Goal: Task Accomplishment & Management: Use online tool/utility

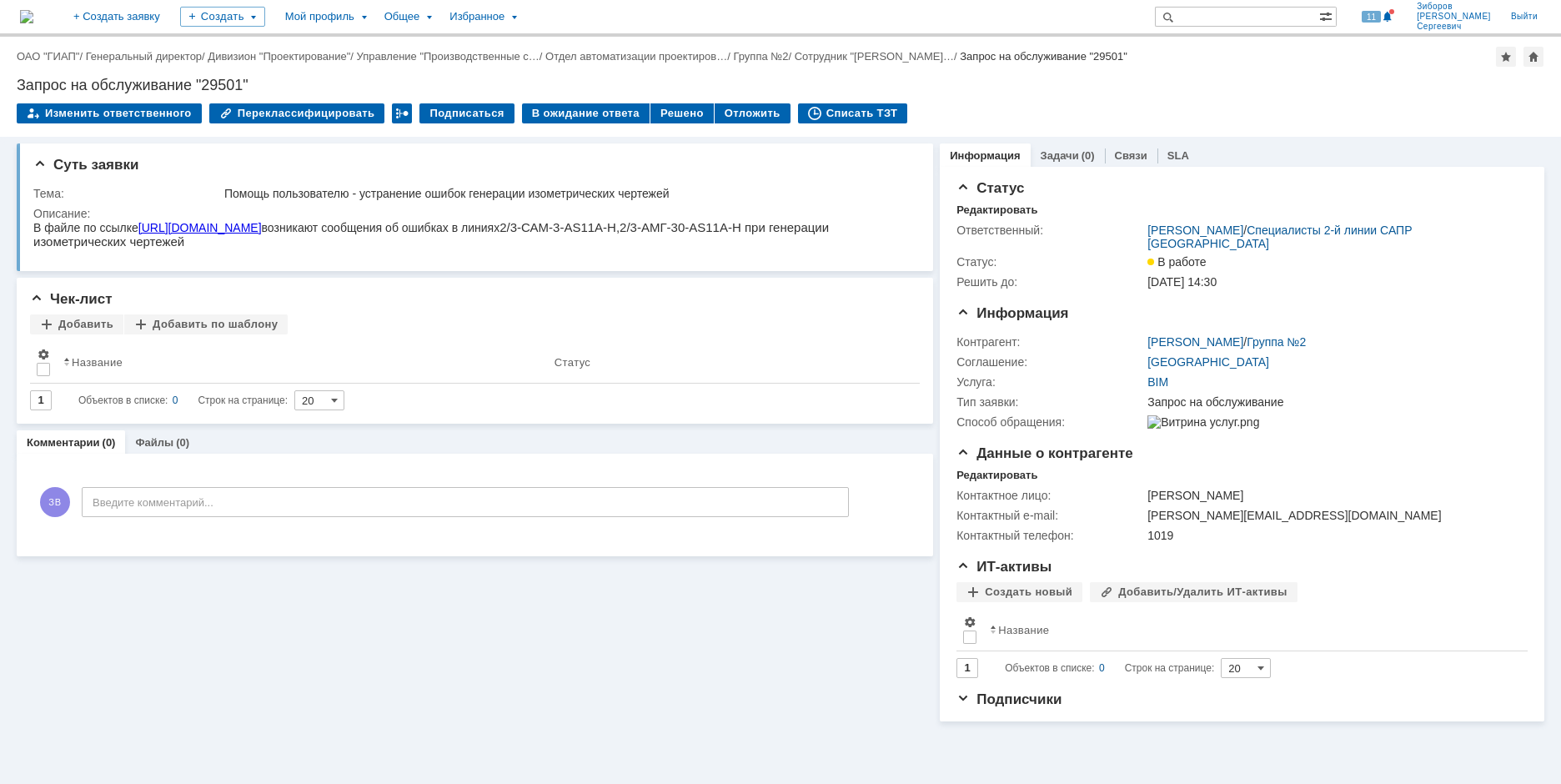
click at [34, 19] on img at bounding box center [27, 16] width 13 height 13
click at [1174, 151] on link "SLA" at bounding box center [1178, 156] width 21 height 12
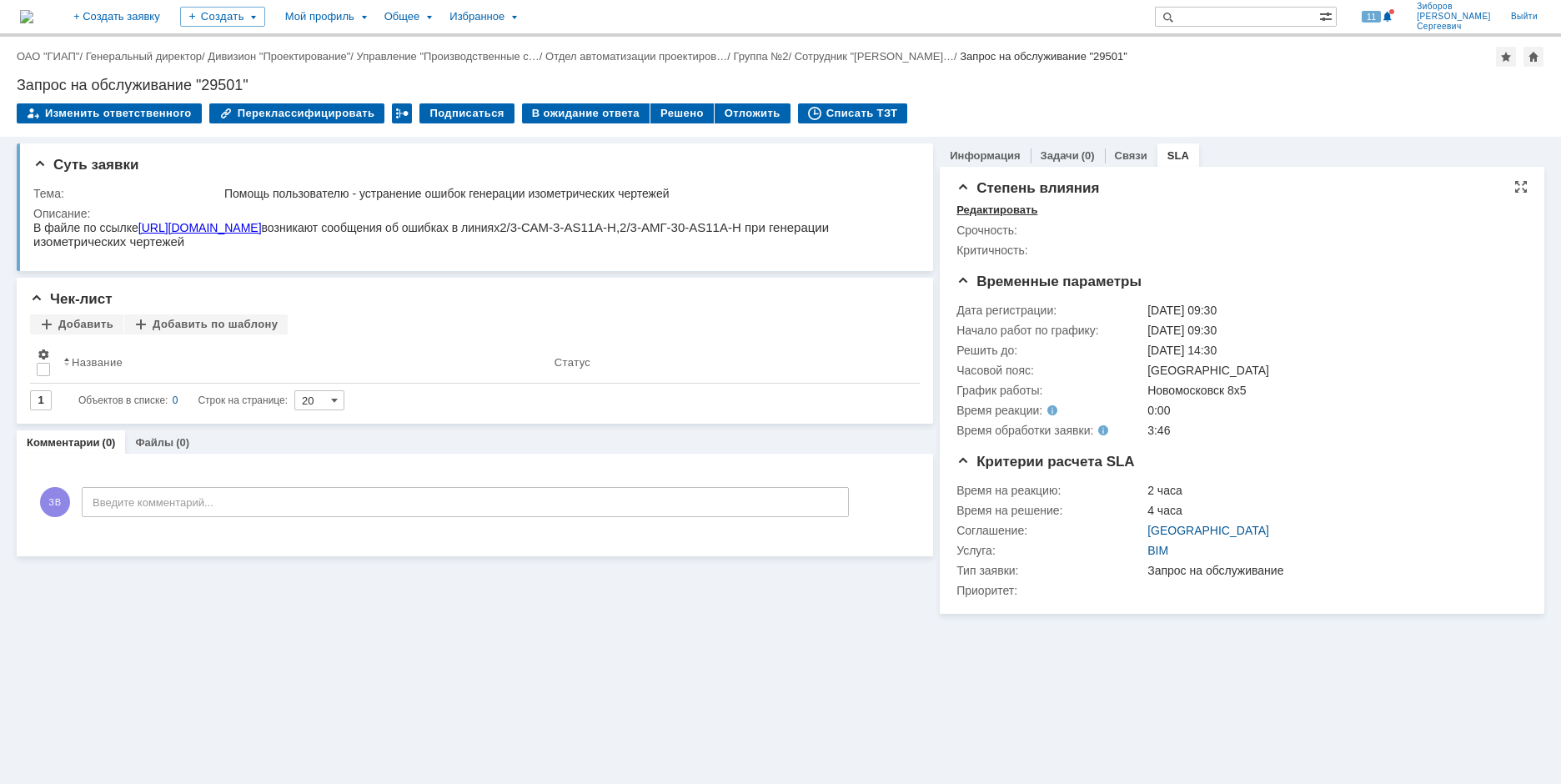
click at [1000, 211] on div "Редактировать" at bounding box center [997, 210] width 81 height 13
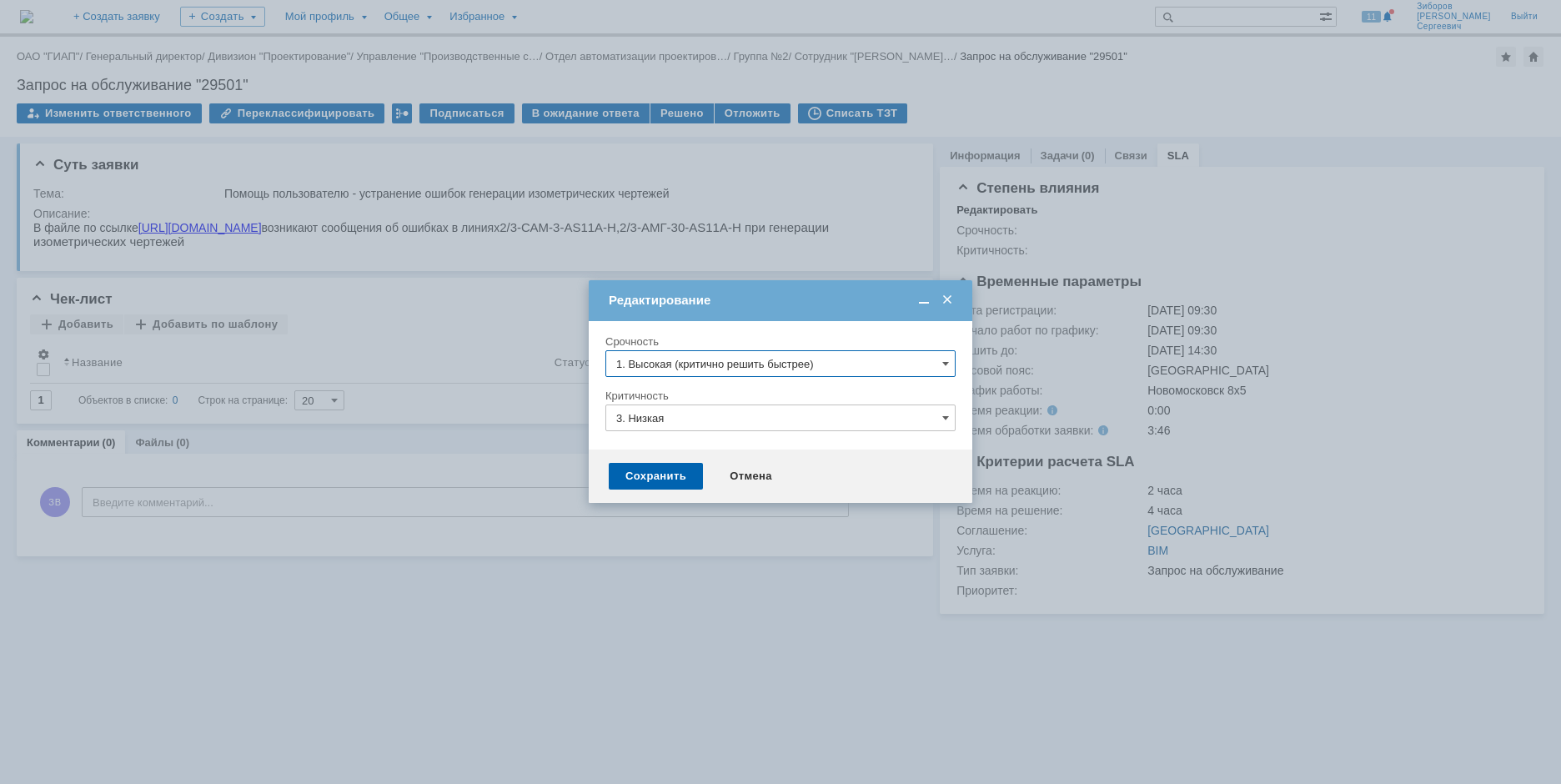
click at [775, 361] on input "1. Высокая (критично решить быстрее)" at bounding box center [780, 363] width 350 height 27
click at [662, 392] on span "[не указано]" at bounding box center [780, 394] width 329 height 13
type input "[не указано]"
click at [648, 427] on input "3. Низкая" at bounding box center [780, 418] width 350 height 27
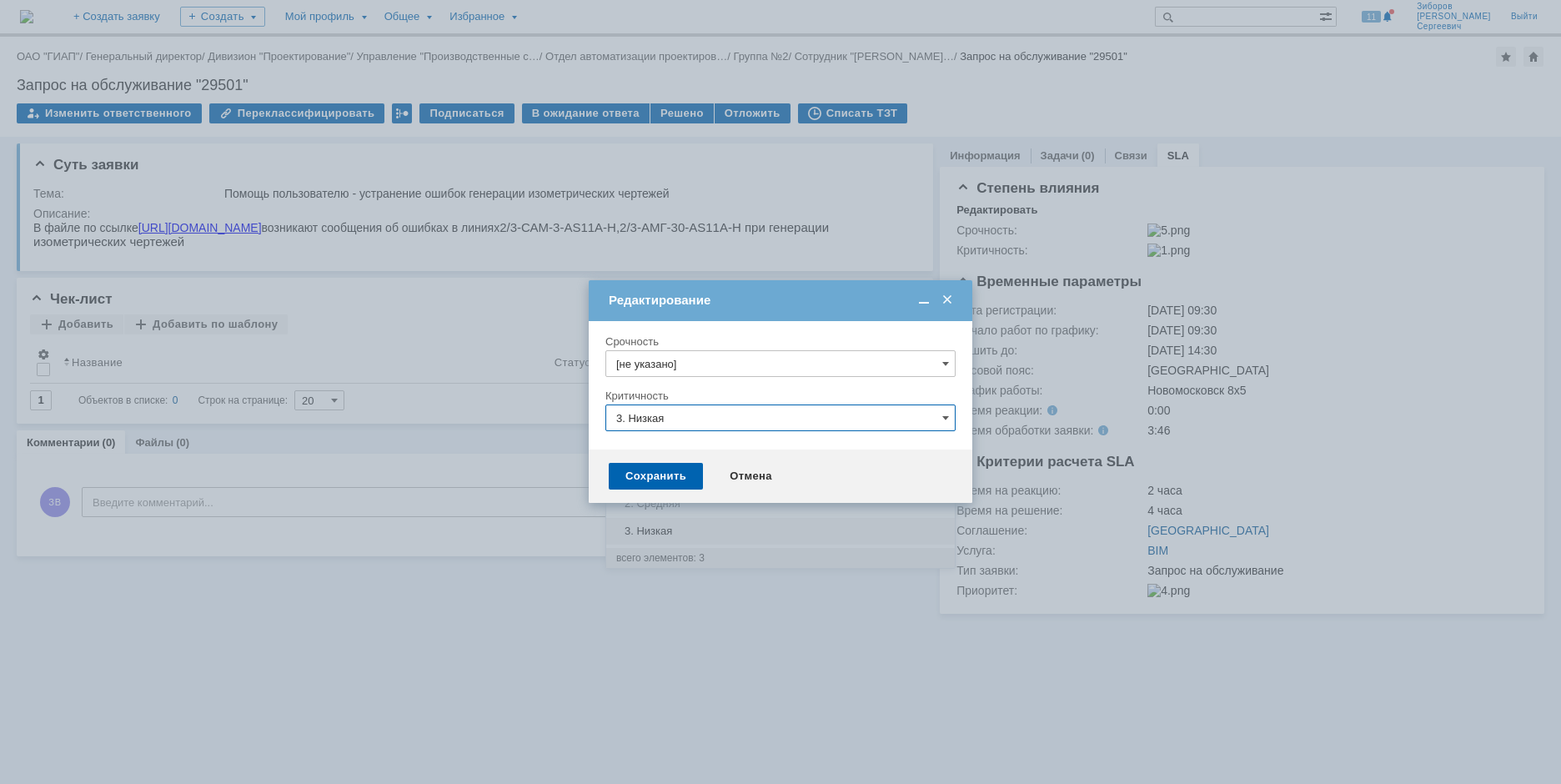
click at [651, 450] on span "[не указано]" at bounding box center [780, 448] width 329 height 13
type input "[не указано]"
click at [661, 484] on div "Сохранить" at bounding box center [656, 476] width 94 height 27
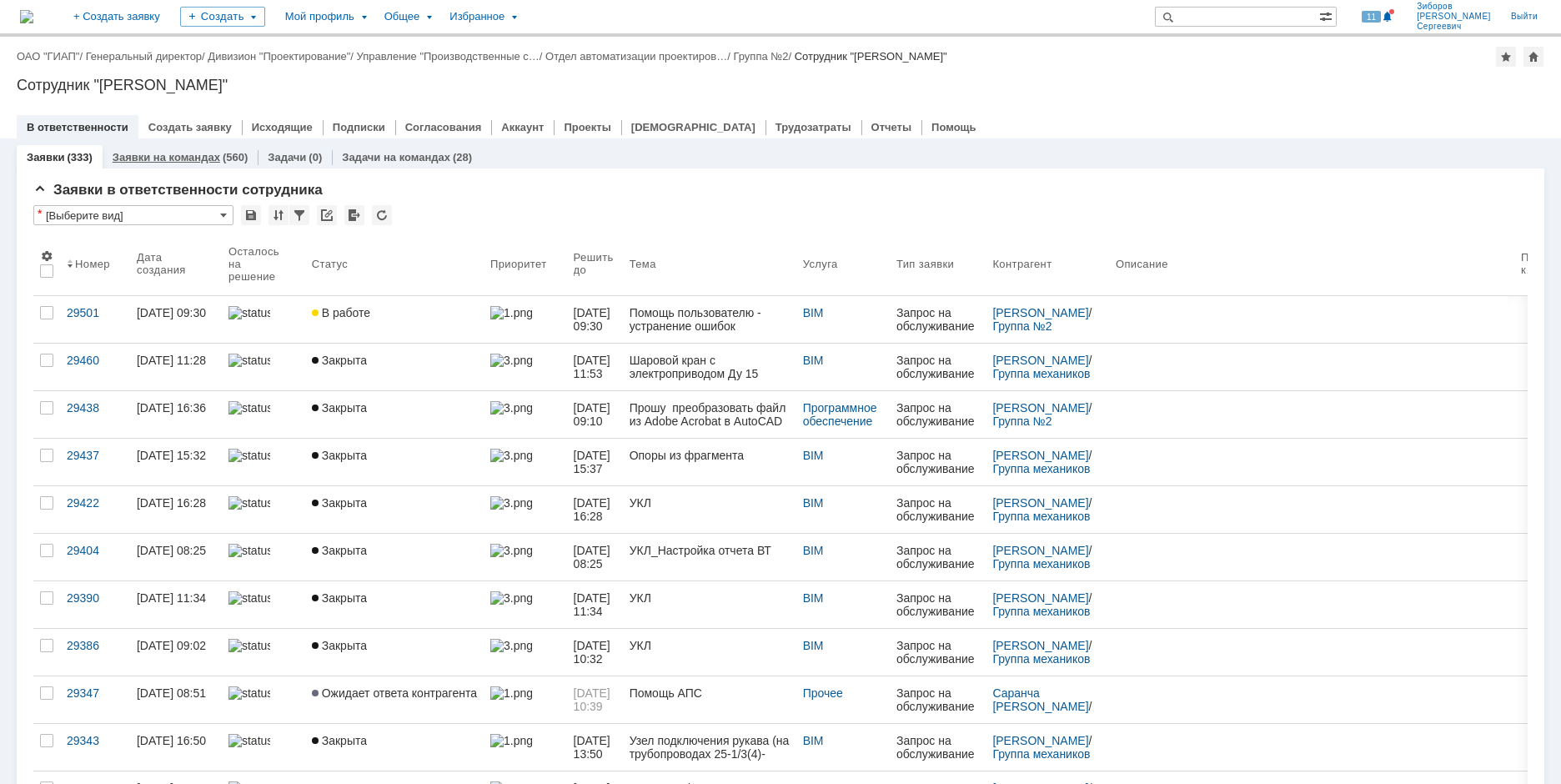
click at [187, 165] on div "Заявки на командах (560)" at bounding box center [180, 157] width 155 height 24
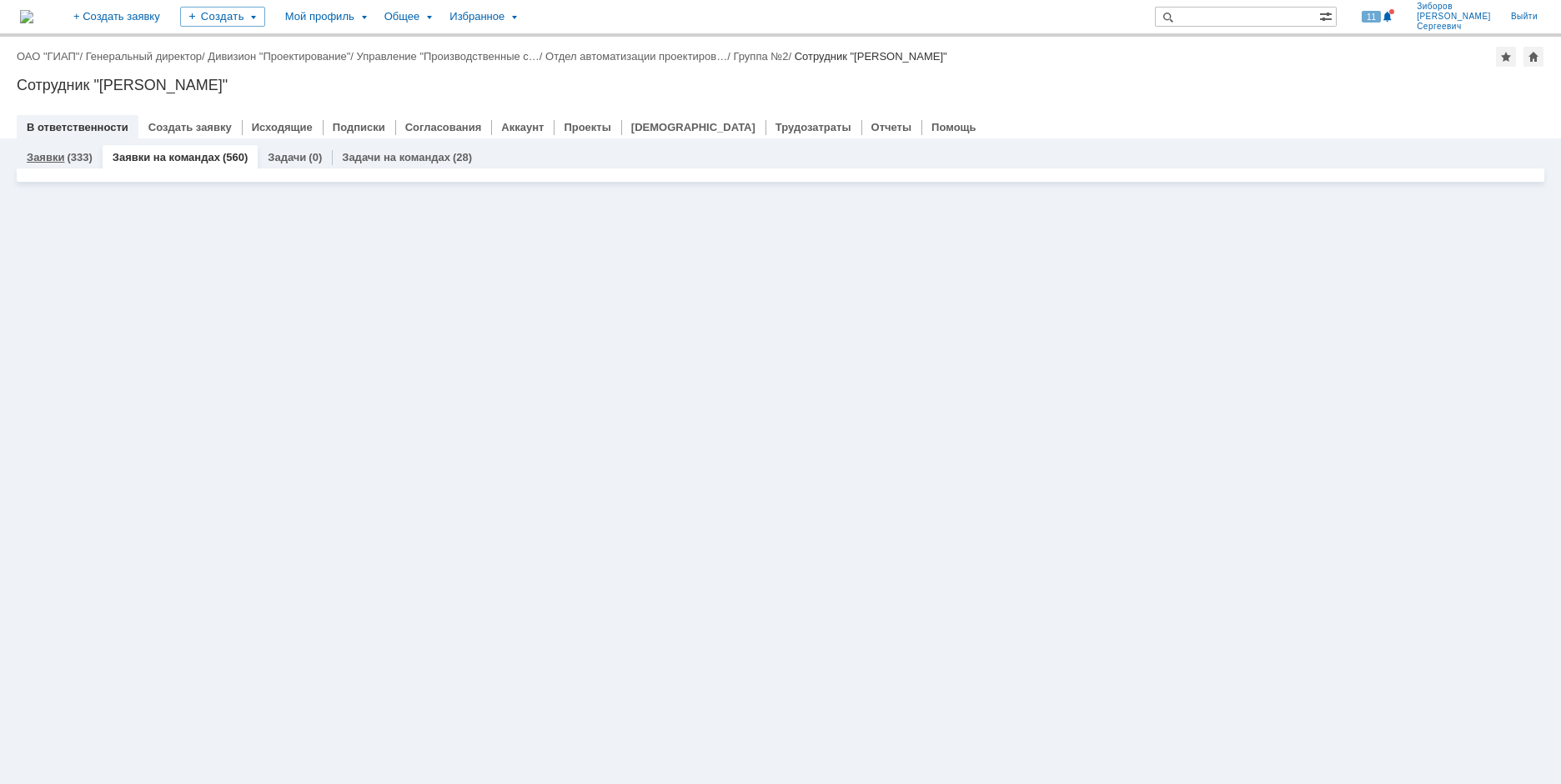
click at [69, 158] on div "(333)" at bounding box center [79, 157] width 25 height 12
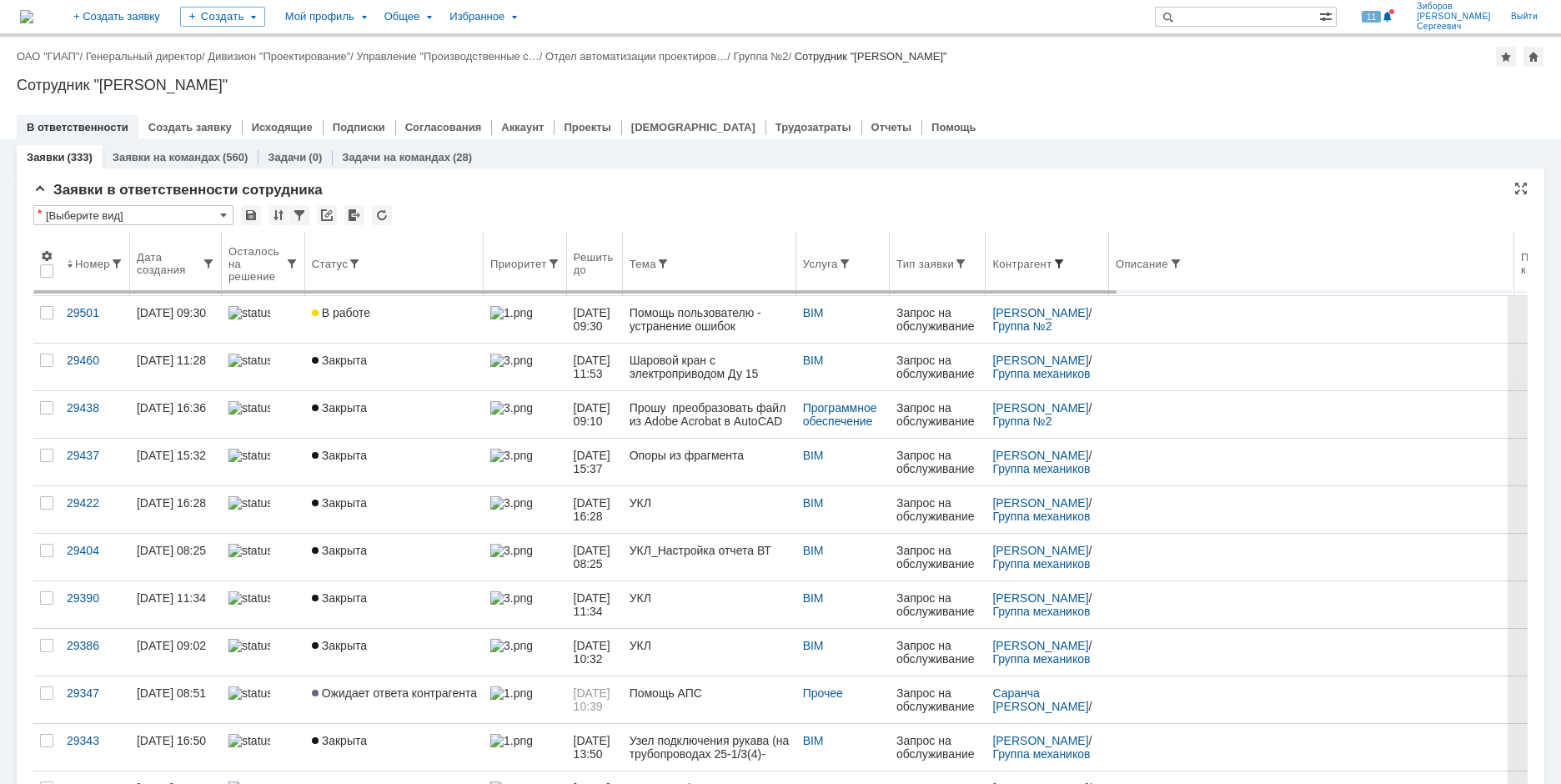
click at [1066, 258] on span at bounding box center [1059, 263] width 13 height 13
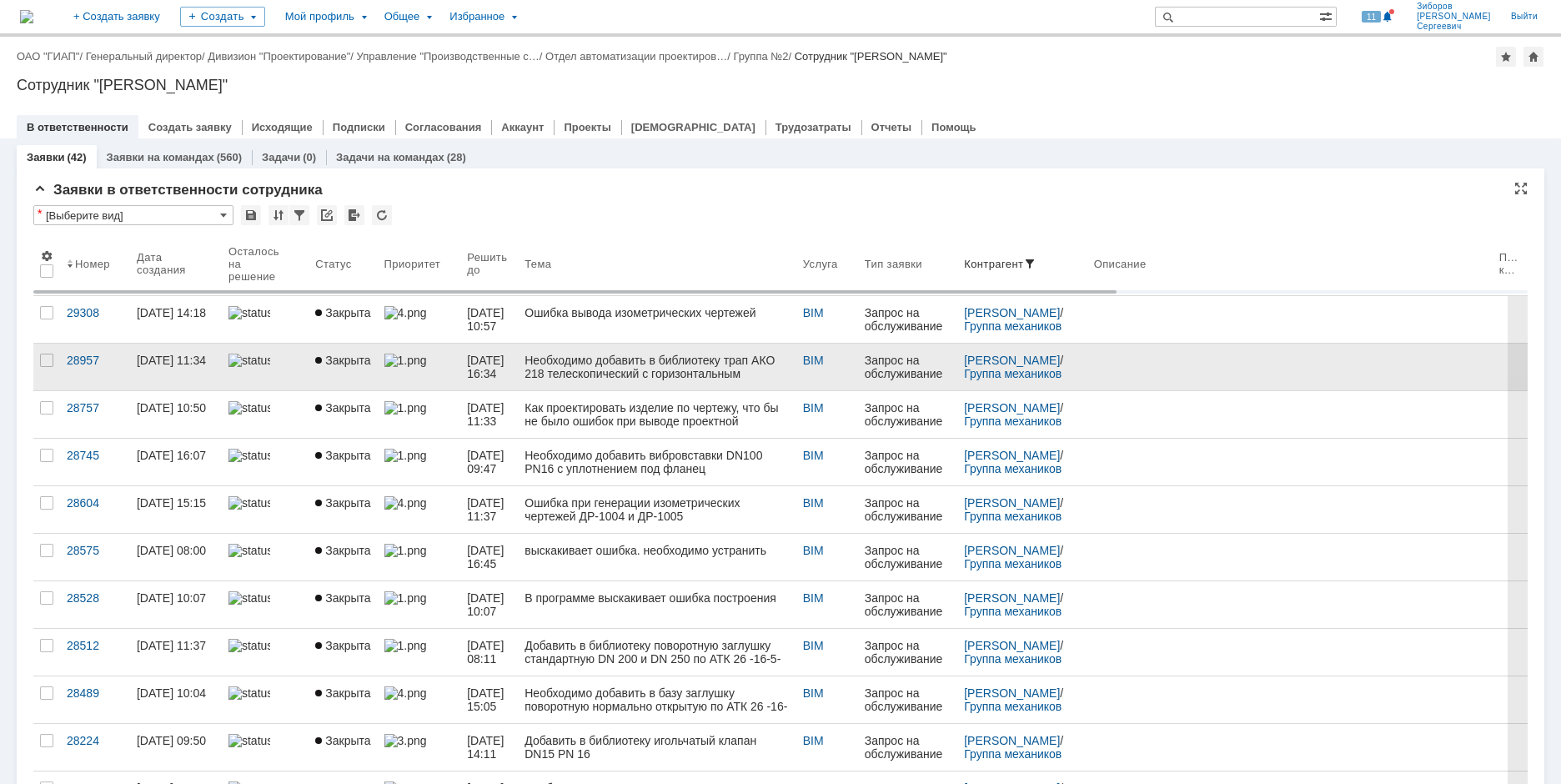
click at [612, 372] on div "Необходимо добавить в библиотеку трап АКО 218 телескопический с горизонтальным …" at bounding box center [656, 367] width 264 height 27
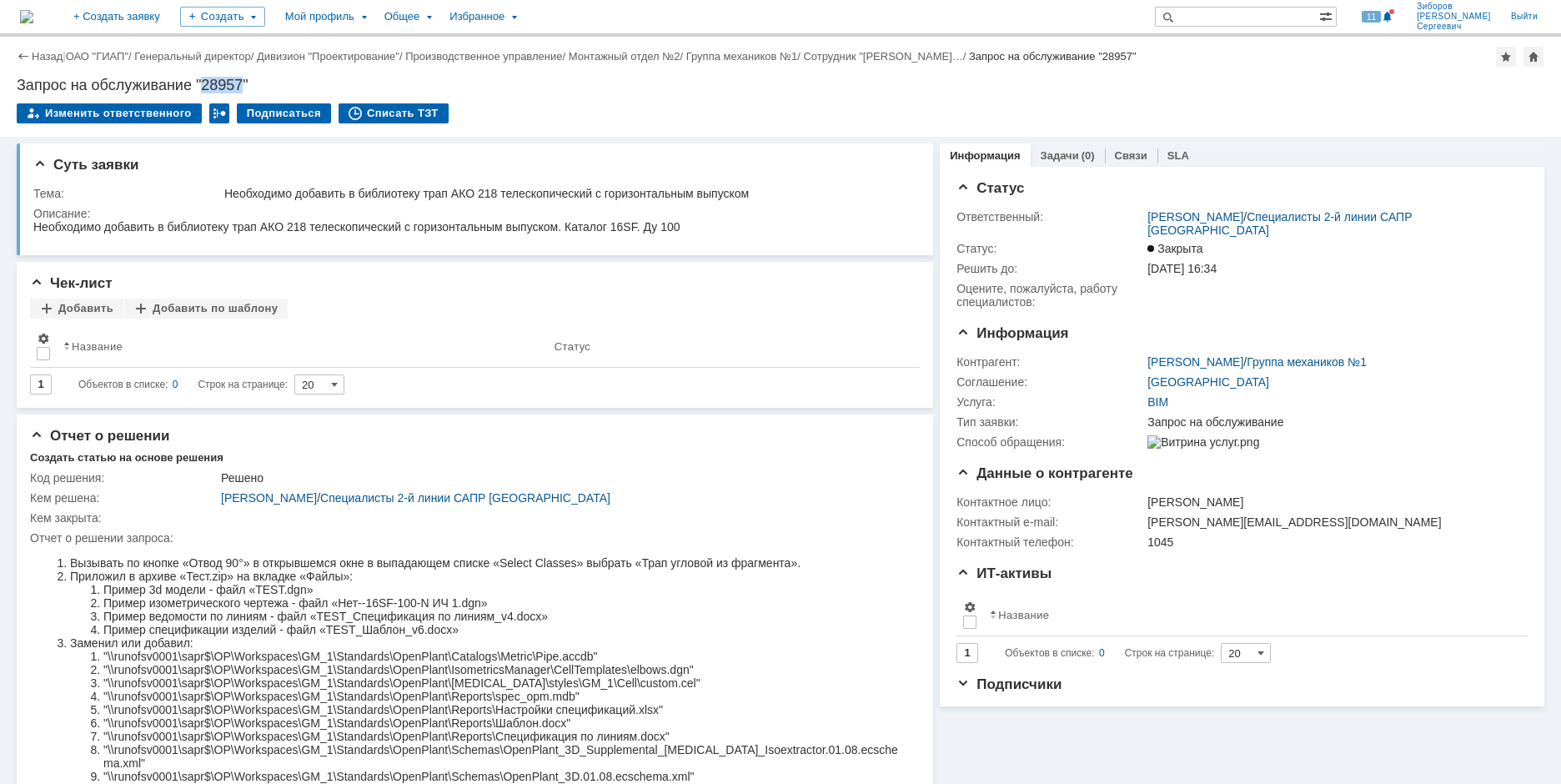
drag, startPoint x: 203, startPoint y: 85, endPoint x: 244, endPoint y: 87, distance: 41.0
click at [244, 87] on div "Запрос на обслуживание "28957"" at bounding box center [780, 85] width 1528 height 17
copy div "28957"
click at [34, 11] on img at bounding box center [27, 16] width 13 height 13
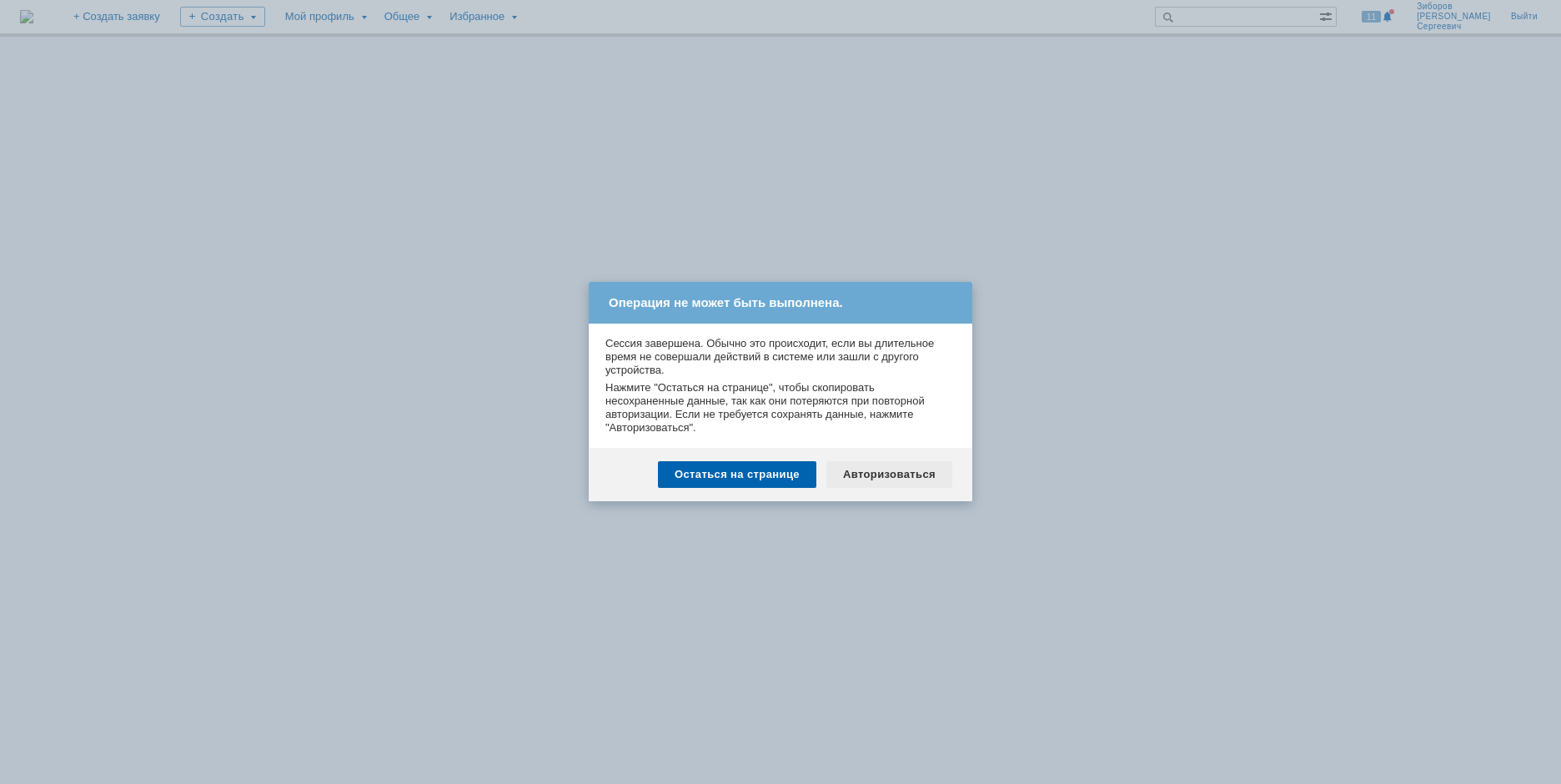
click at [882, 472] on div "Авторизоваться" at bounding box center [889, 475] width 126 height 27
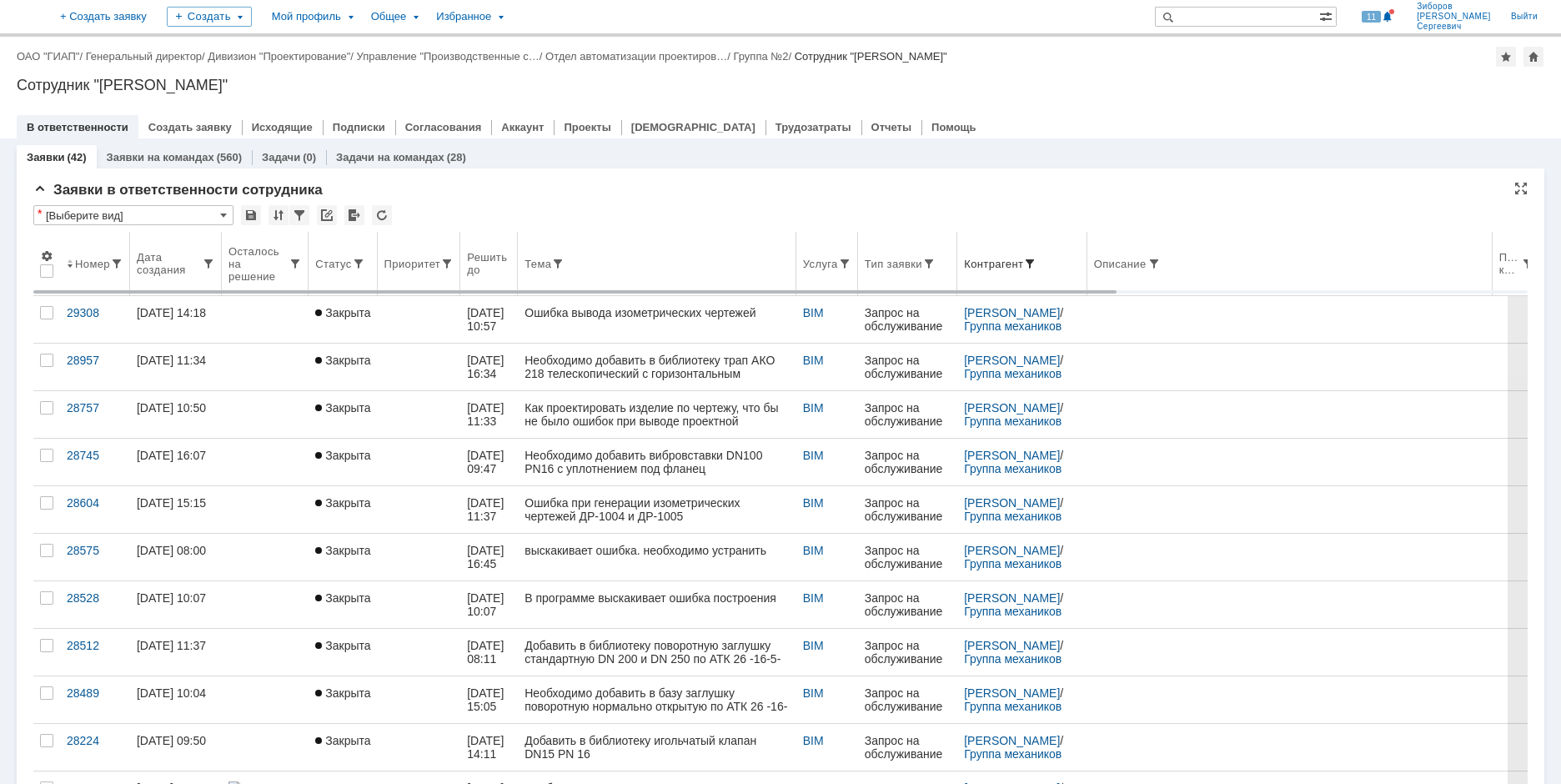
click at [1037, 263] on span at bounding box center [1029, 263] width 13 height 13
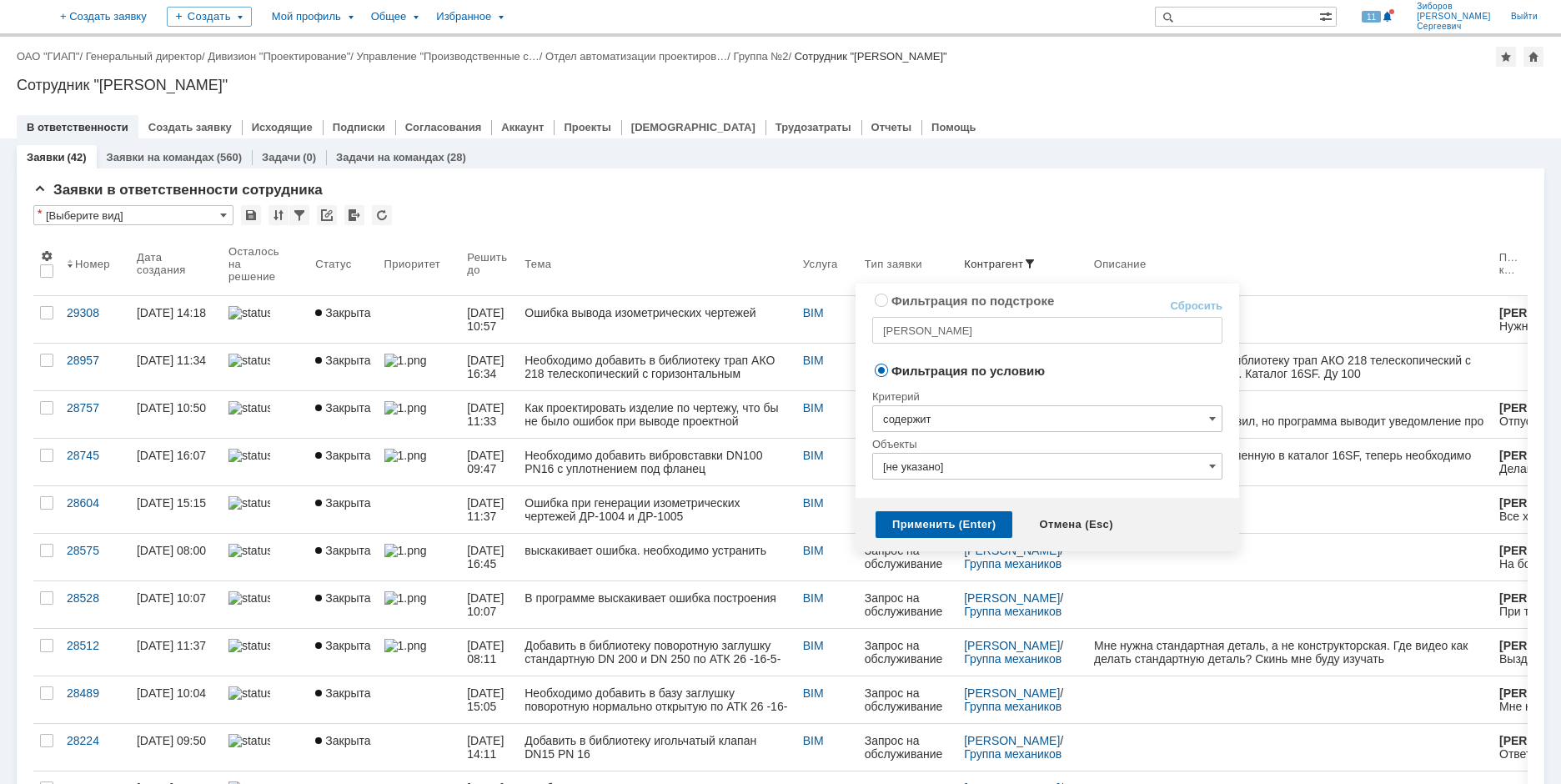
radio input "true"
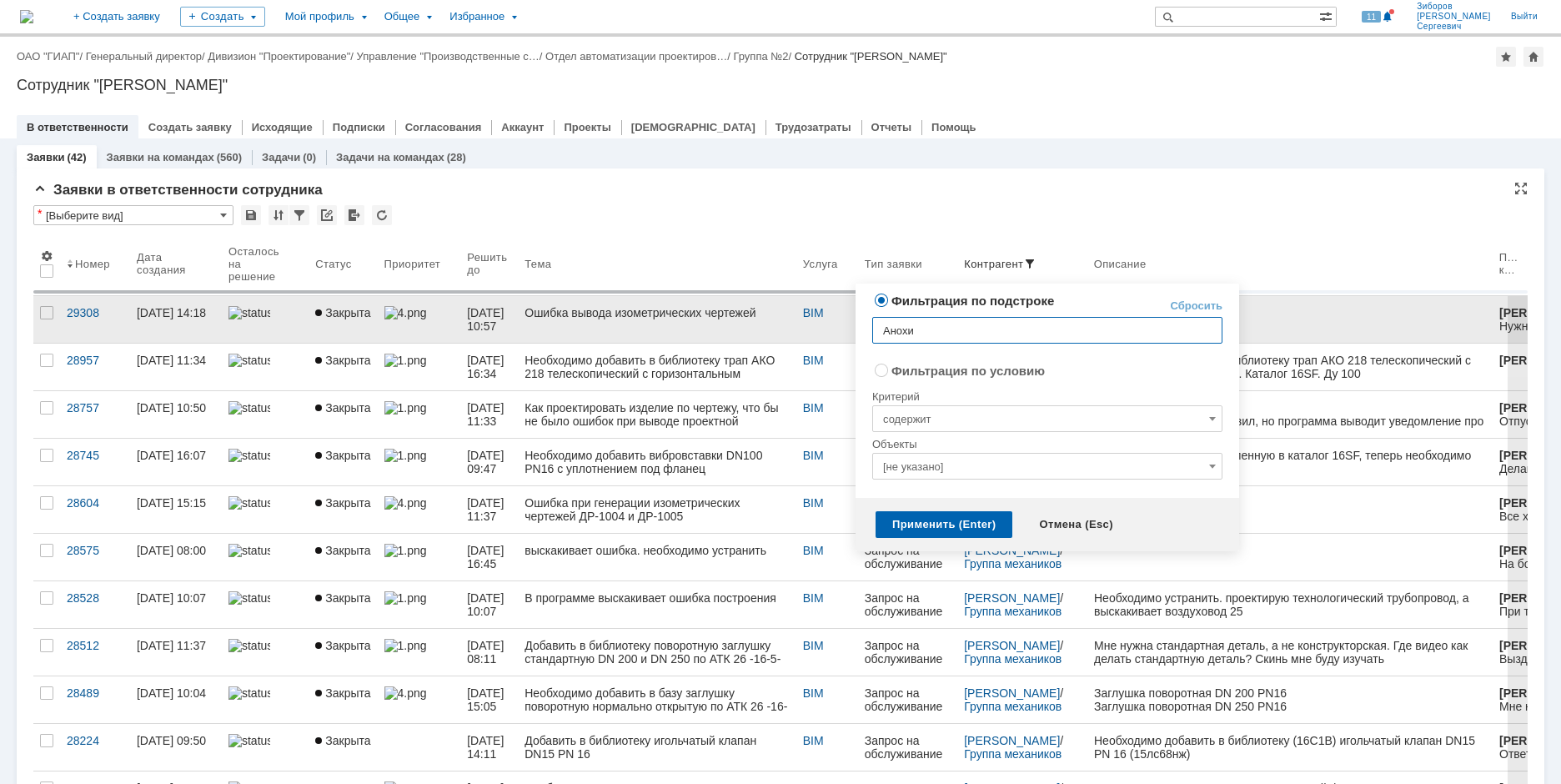
type input "[PERSON_NAME]"
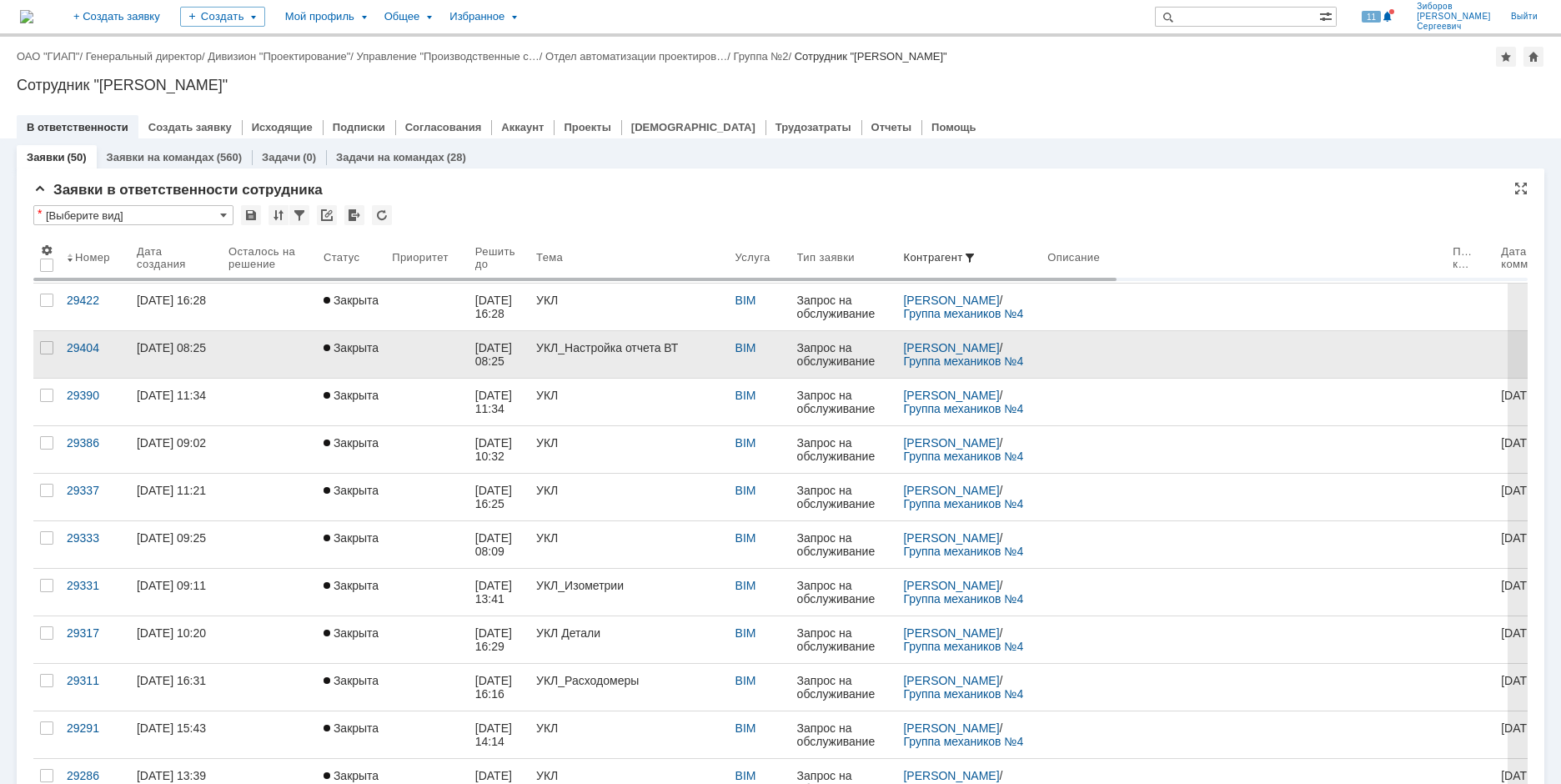
click at [628, 347] on div "УКЛ_Настройка отчета ВТ" at bounding box center [629, 347] width 186 height 13
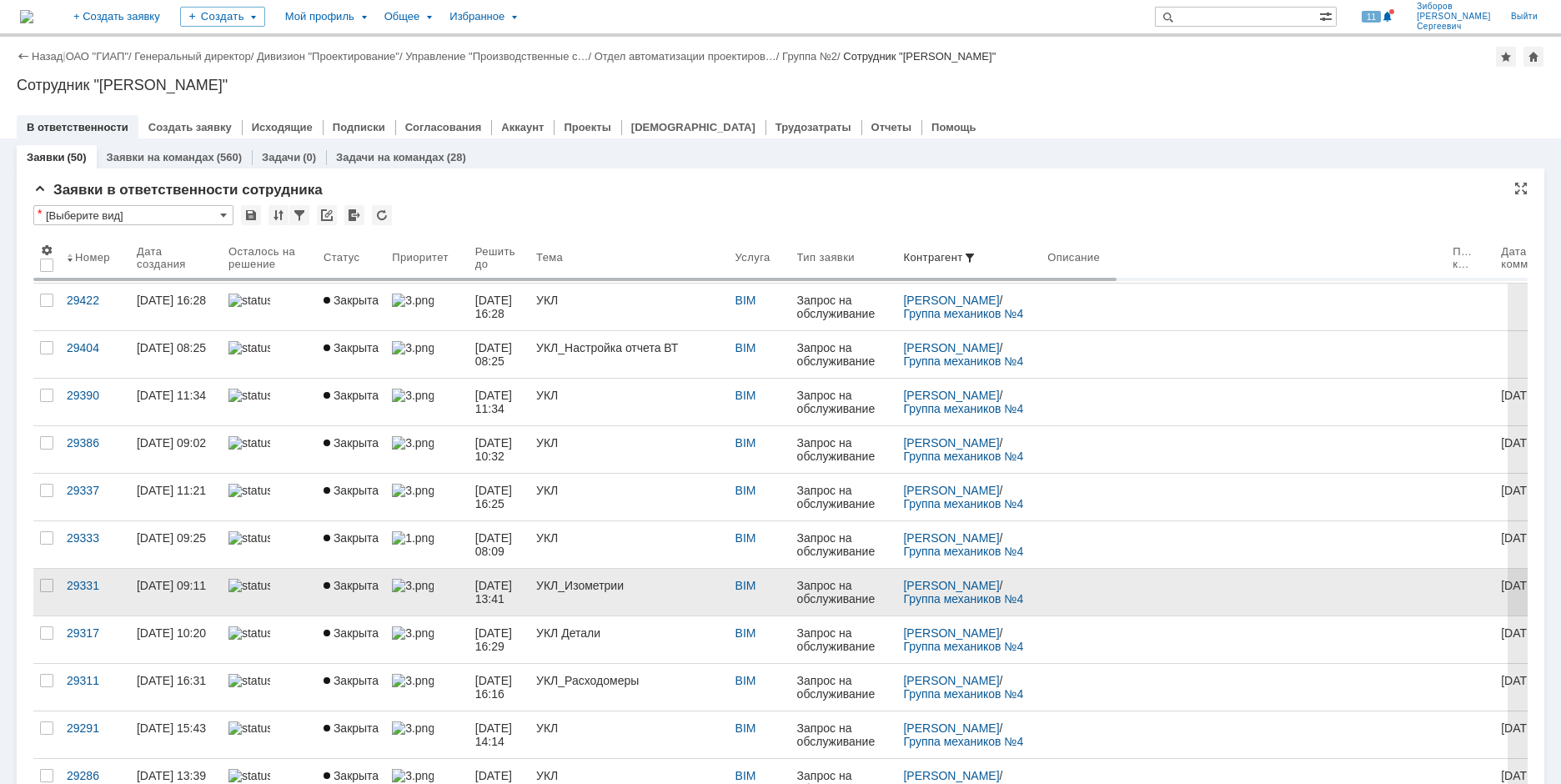
click at [516, 589] on span "[DATE] 13:41" at bounding box center [495, 592] width 40 height 27
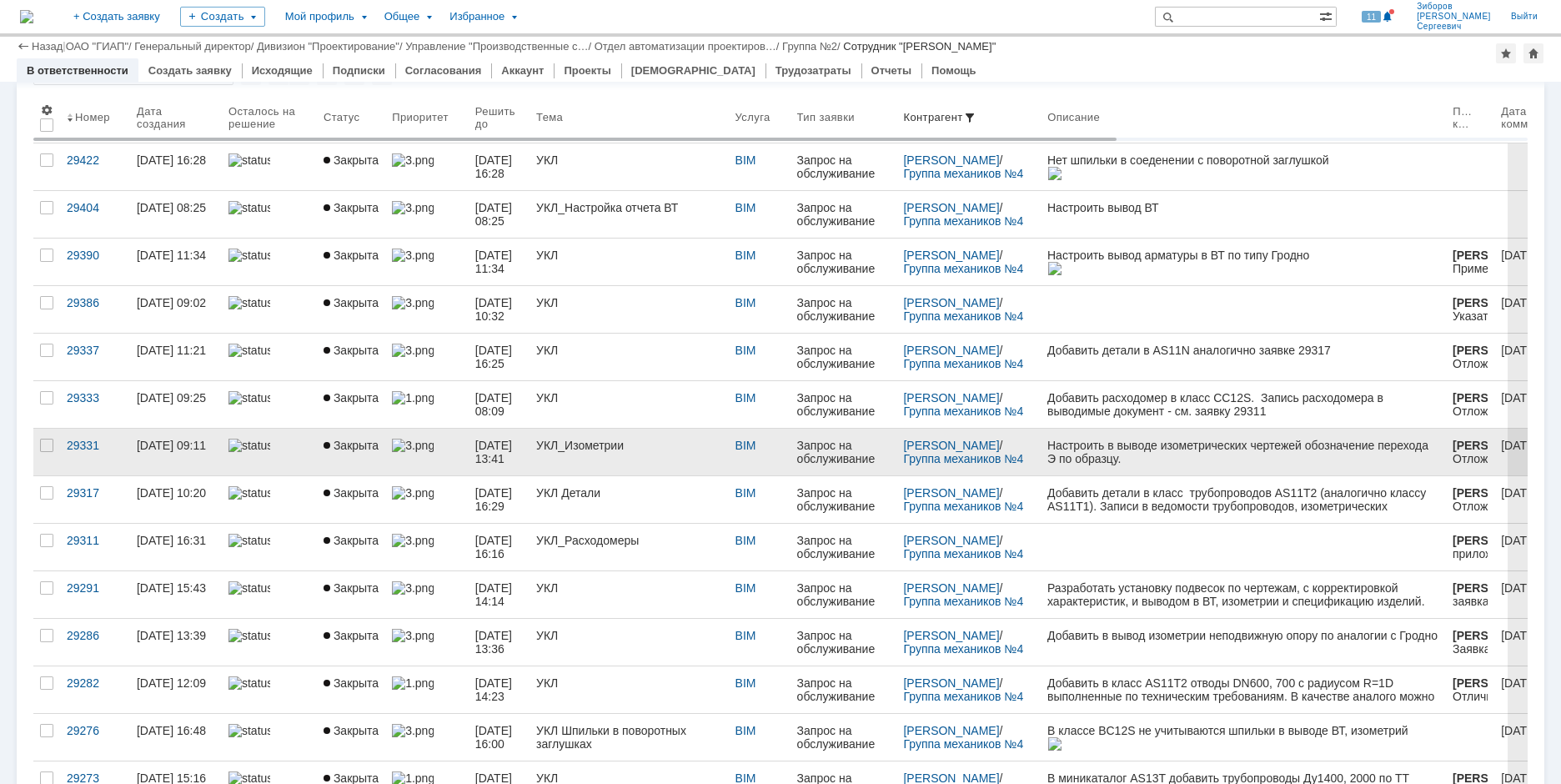
click at [576, 450] on div "УКЛ_Изометрии" at bounding box center [629, 445] width 186 height 13
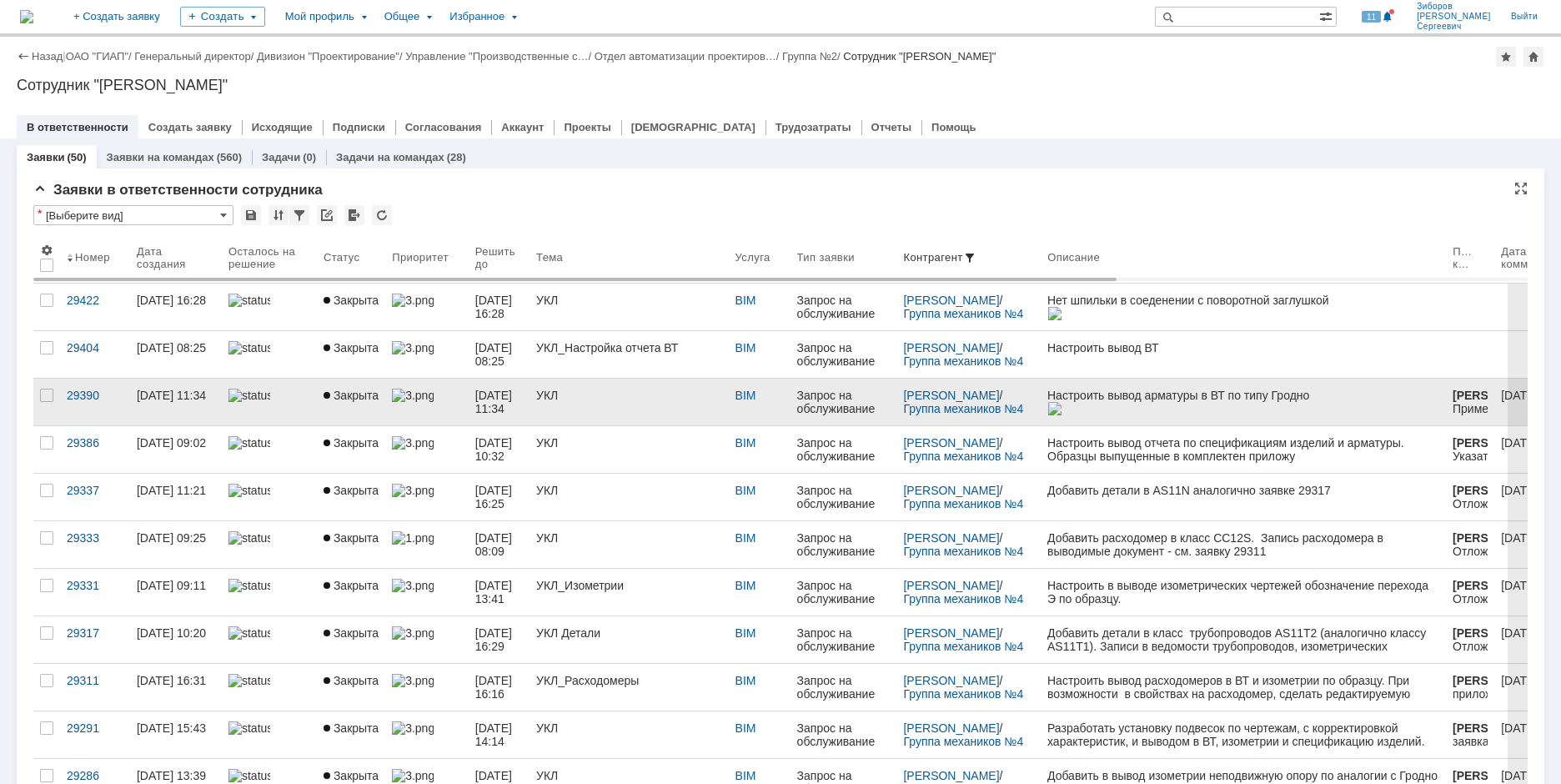
click at [610, 400] on div "УКЛ" at bounding box center [629, 395] width 186 height 13
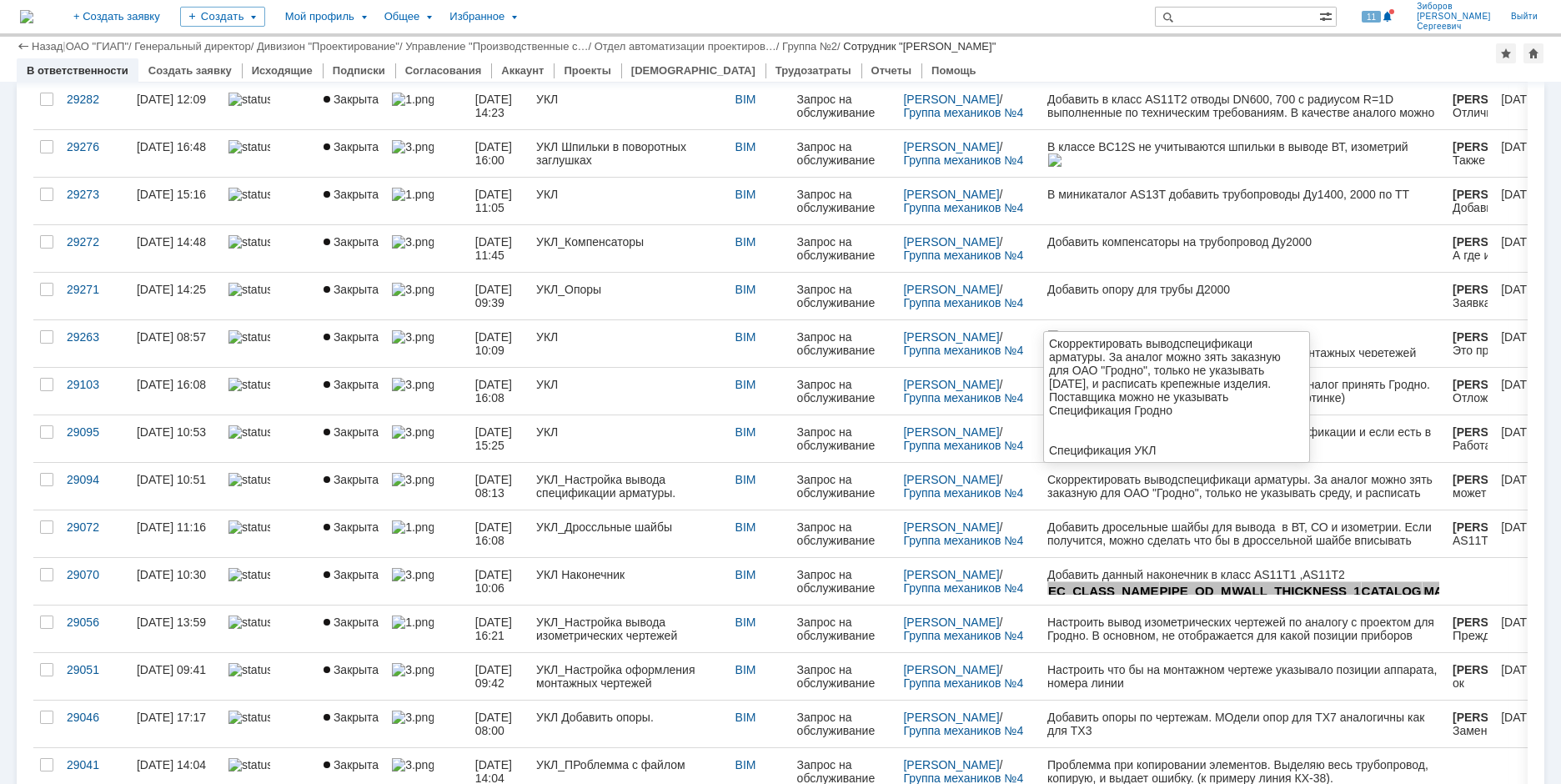
click at [1115, 497] on div "Скорректировать выводспецификаци арматуры. За аналог можно зять заказную для ОА…" at bounding box center [1243, 493] width 392 height 40
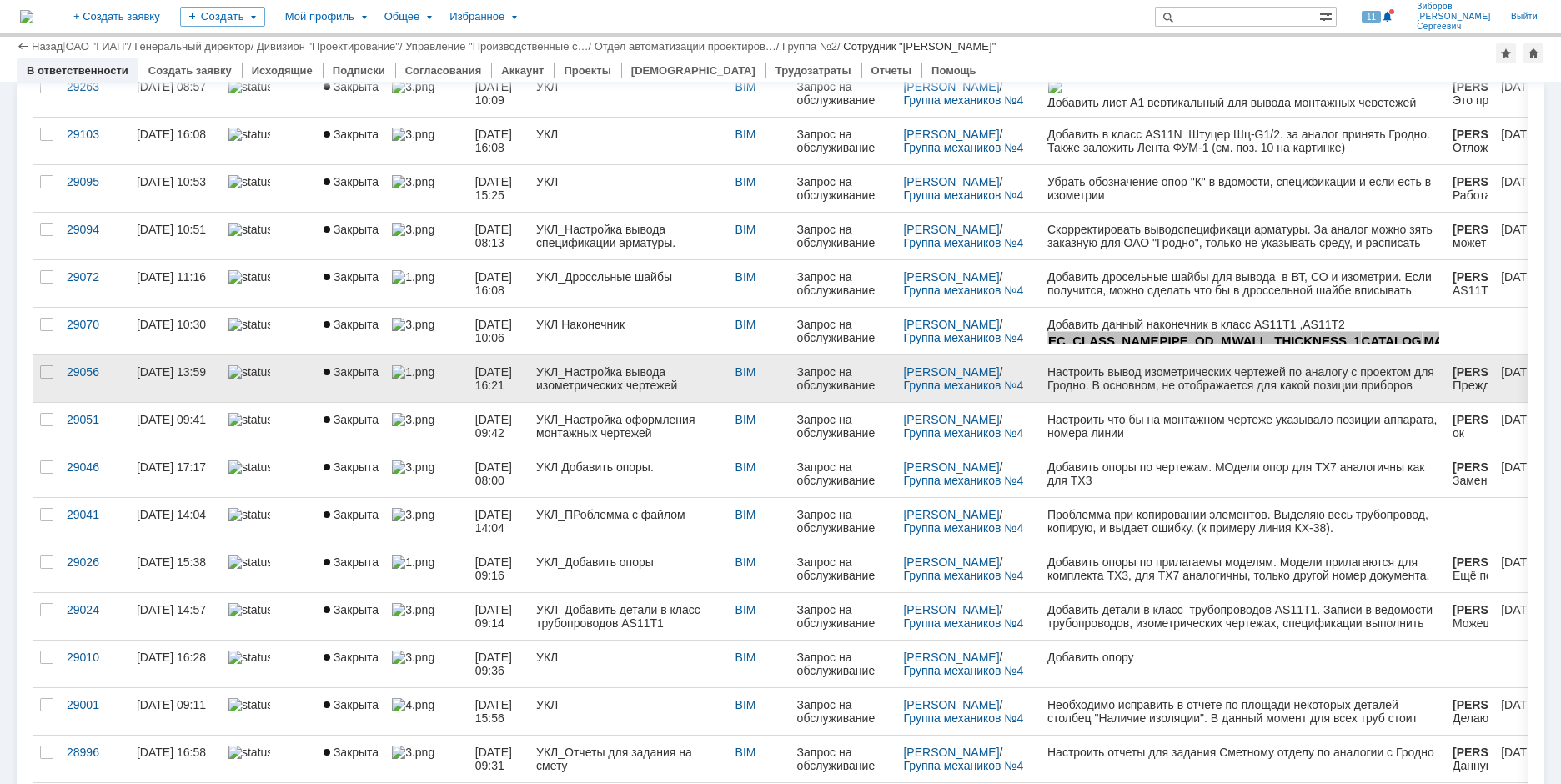
click at [662, 384] on div "УКЛ_Настройка вывода изометрических чертежей" at bounding box center [629, 378] width 186 height 27
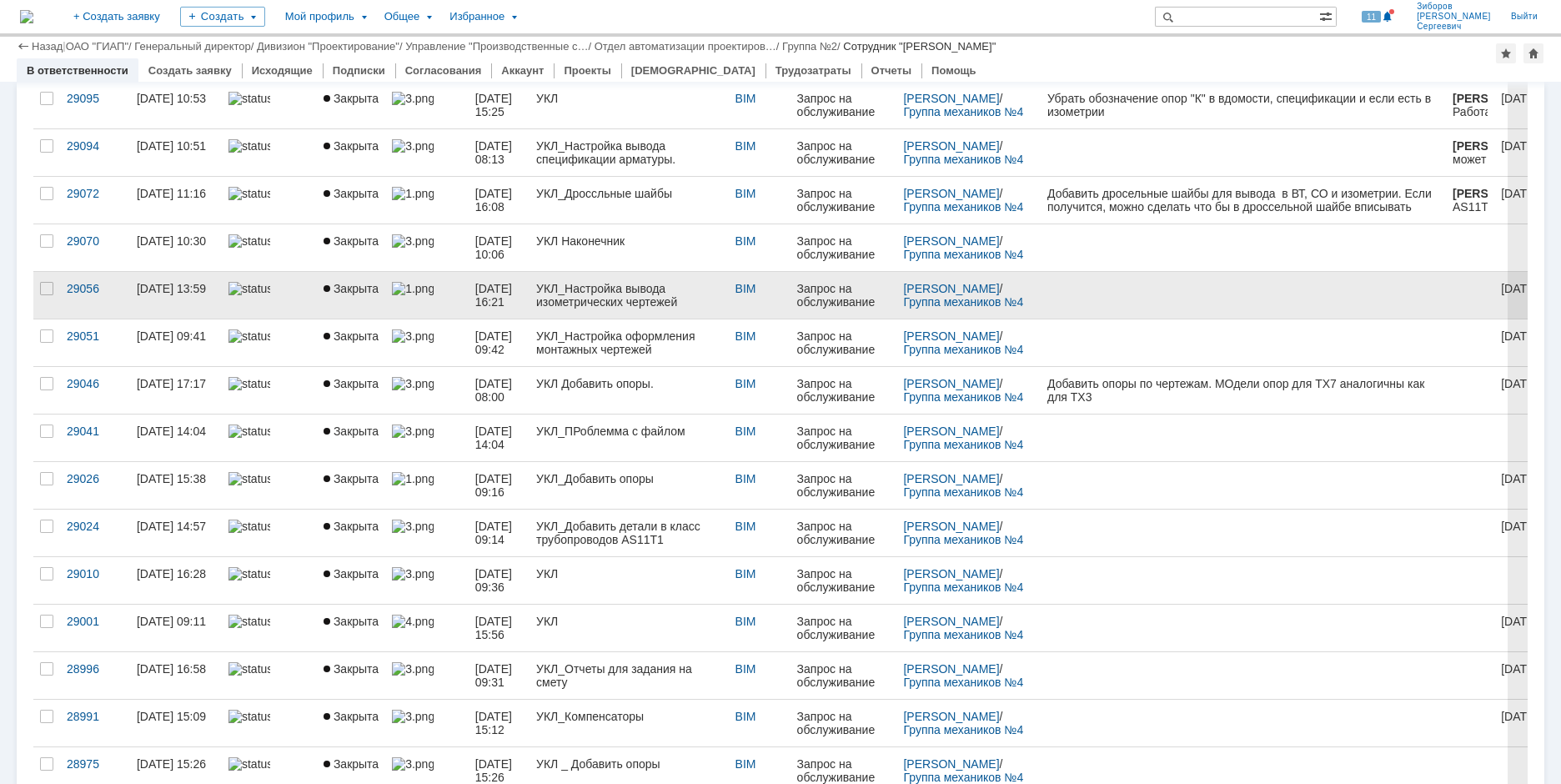
click at [611, 300] on div "УКЛ_Настройка вывода изометрических чертежей" at bounding box center [629, 295] width 186 height 27
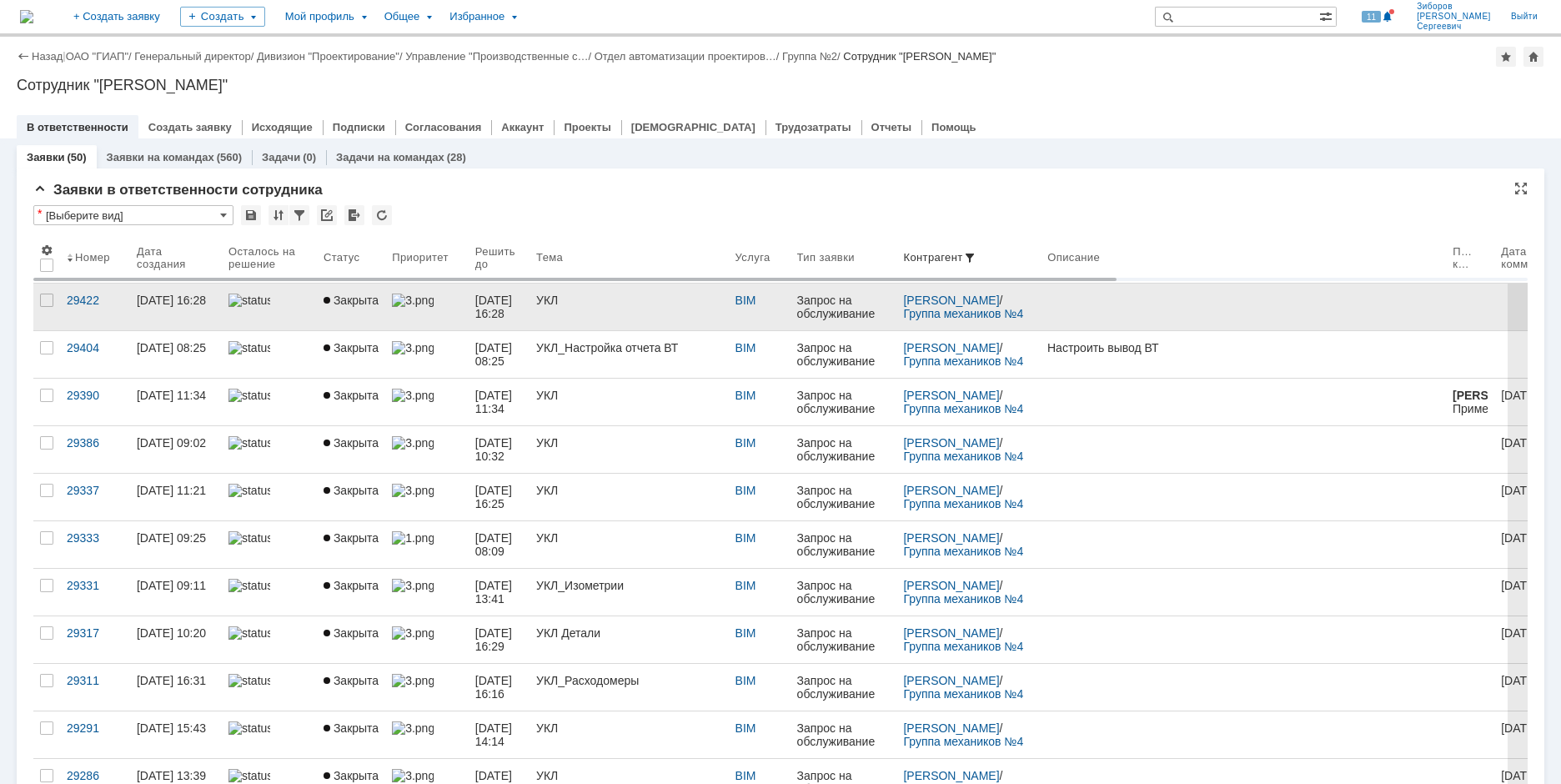
click at [588, 307] on link "УКЛ" at bounding box center [629, 307] width 199 height 47
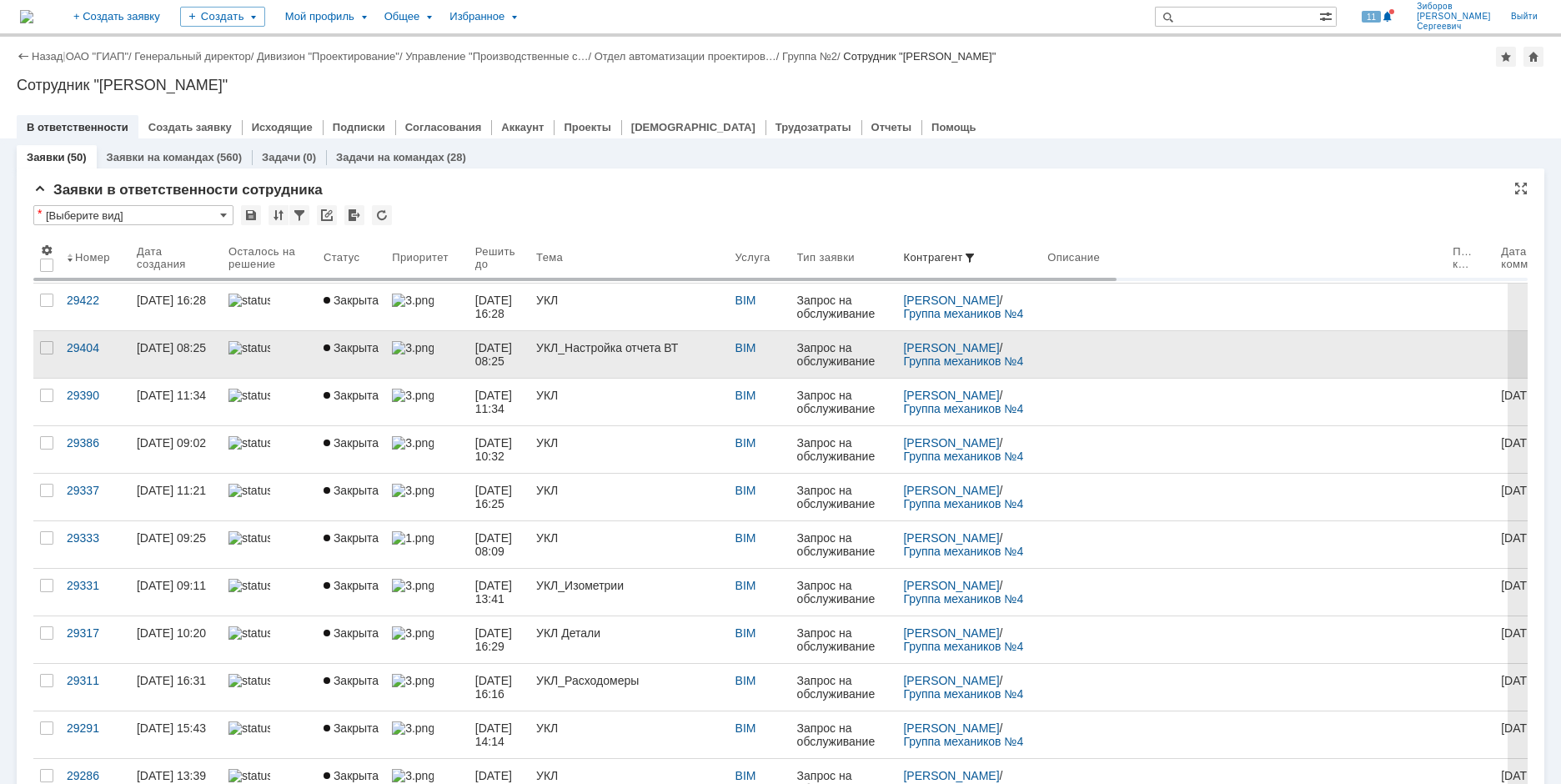
click at [605, 349] on div "УКЛ_Настройка отчета ВТ" at bounding box center [629, 347] width 186 height 13
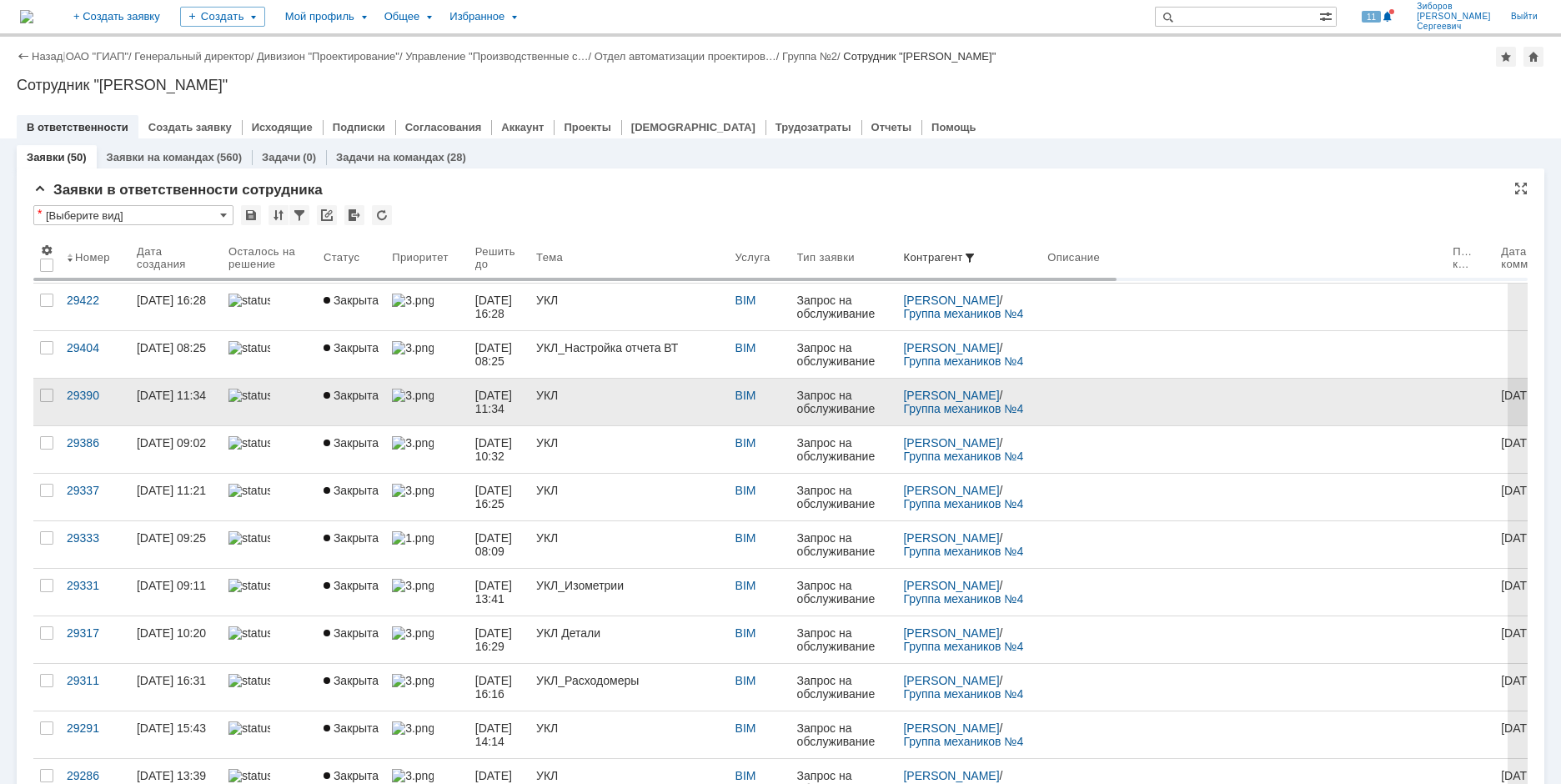
click at [414, 397] on img at bounding box center [412, 395] width 42 height 13
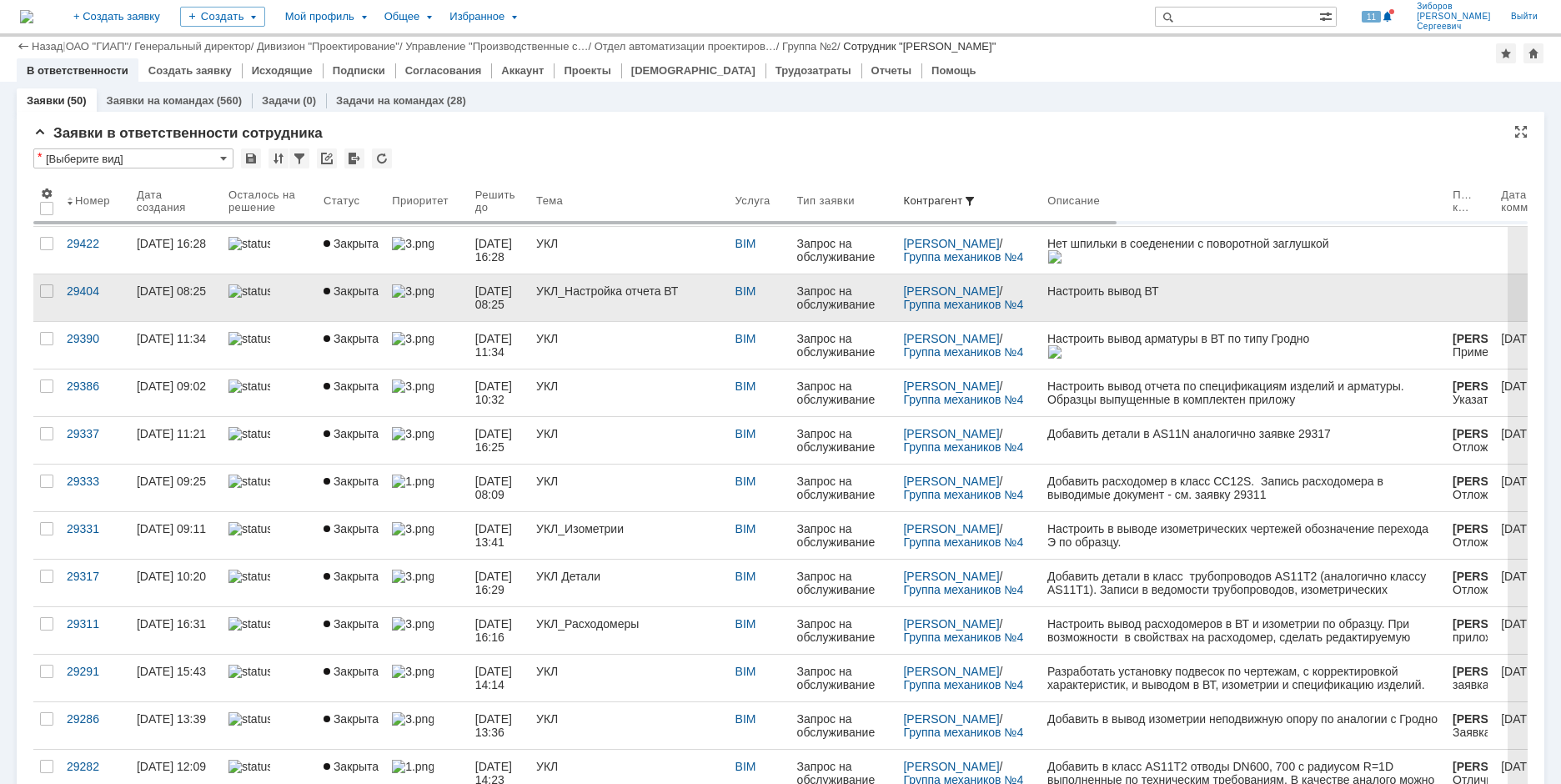
scroll to position [167, 0]
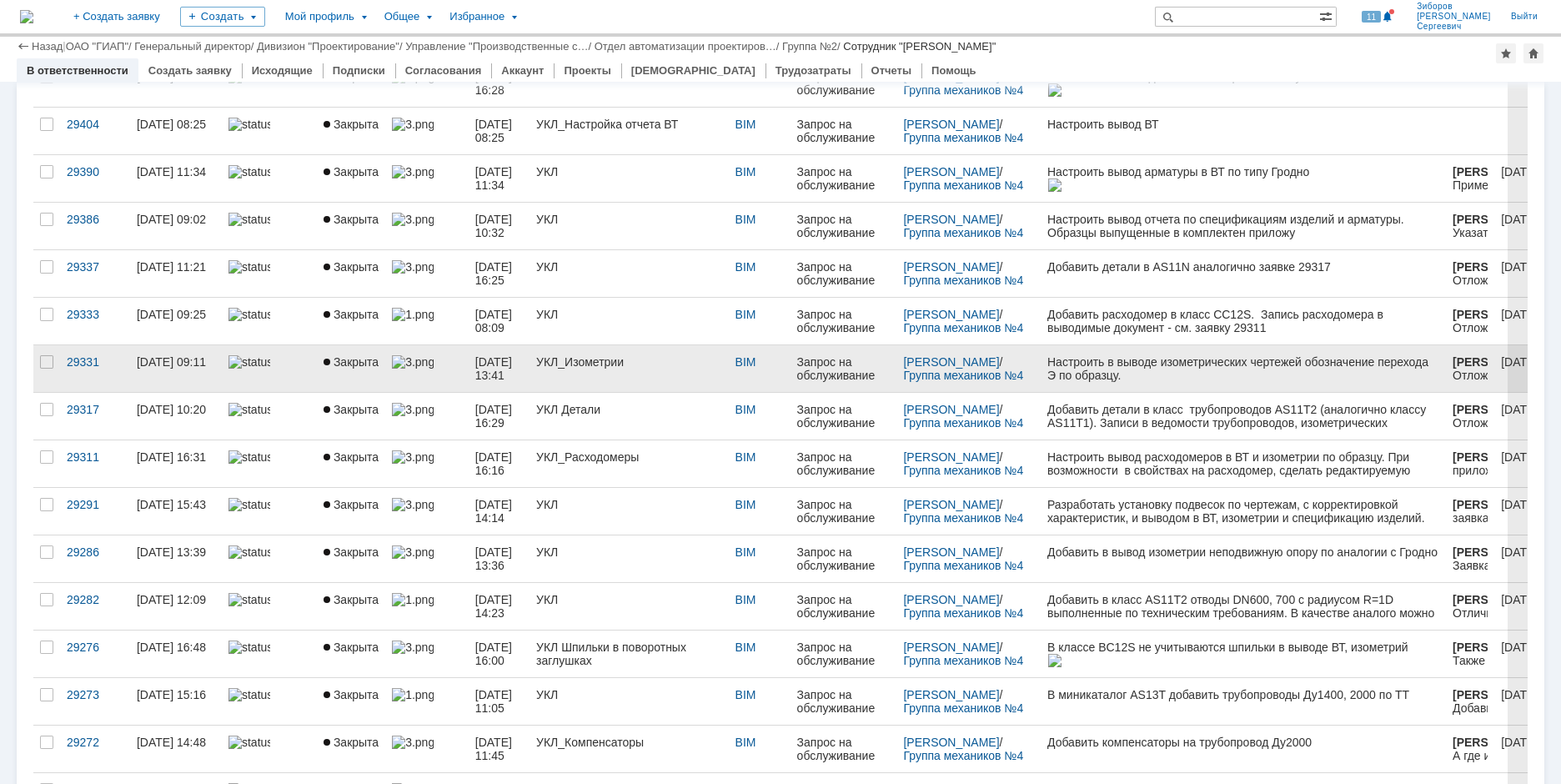
click at [631, 368] on div "УКЛ_Изометрии" at bounding box center [629, 361] width 186 height 13
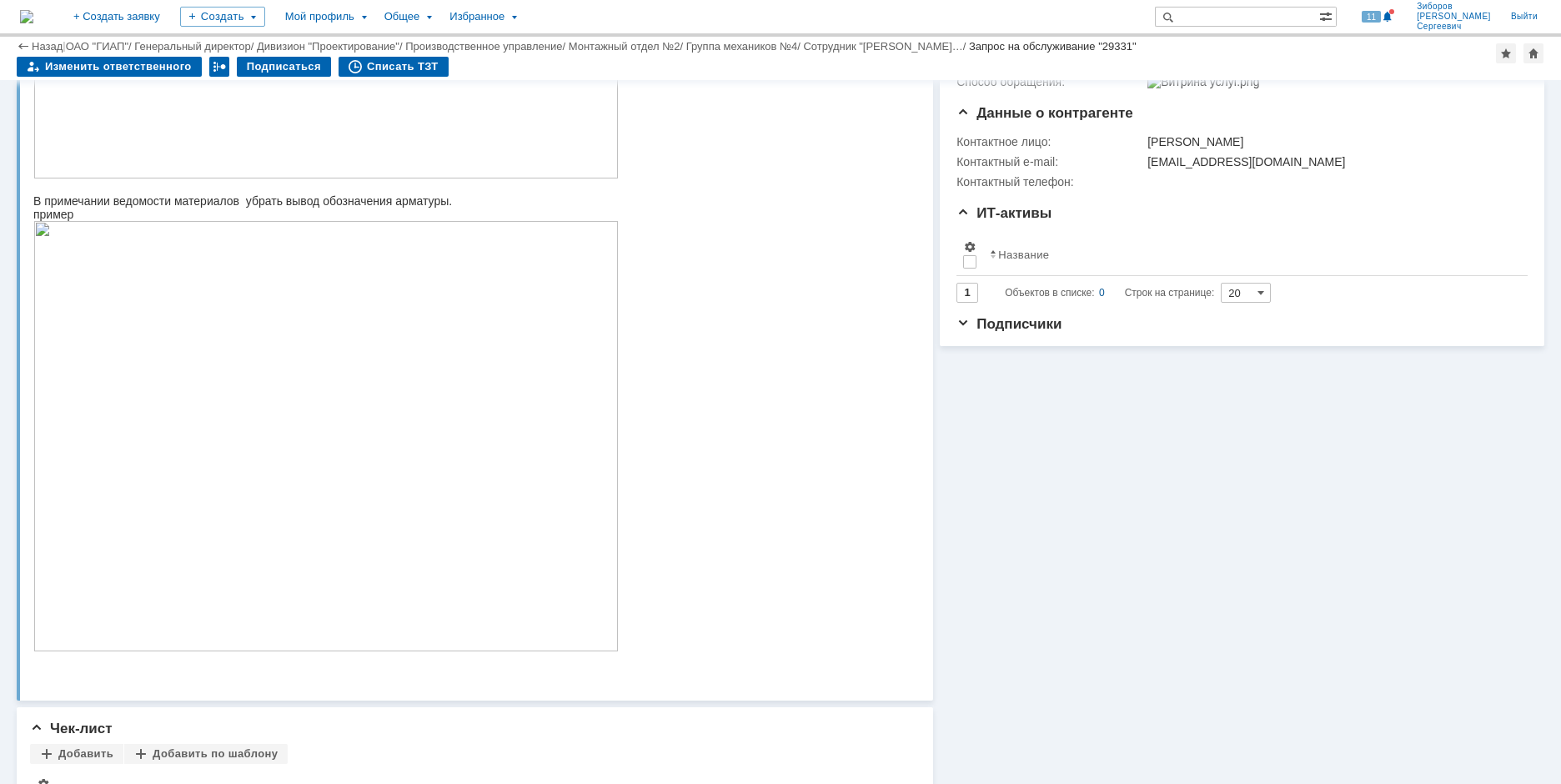
scroll to position [334, 0]
